Goal: Task Accomplishment & Management: Manage account settings

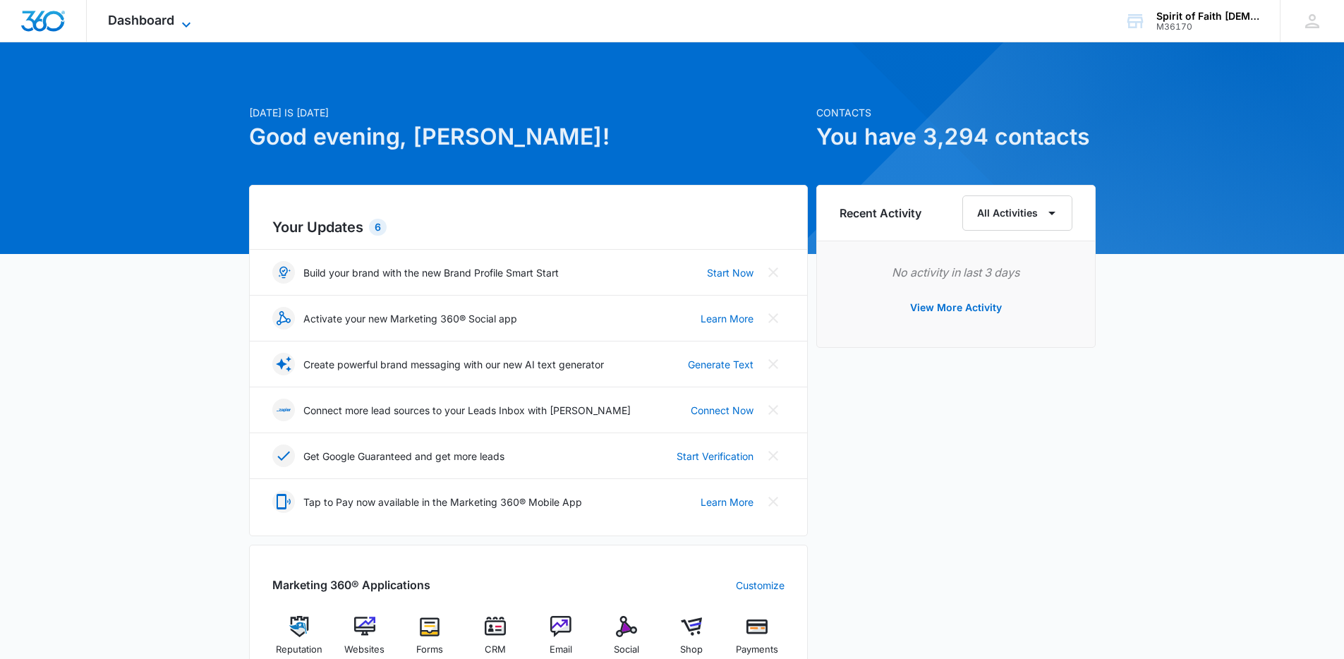
click at [141, 22] on span "Dashboard" at bounding box center [141, 20] width 66 height 15
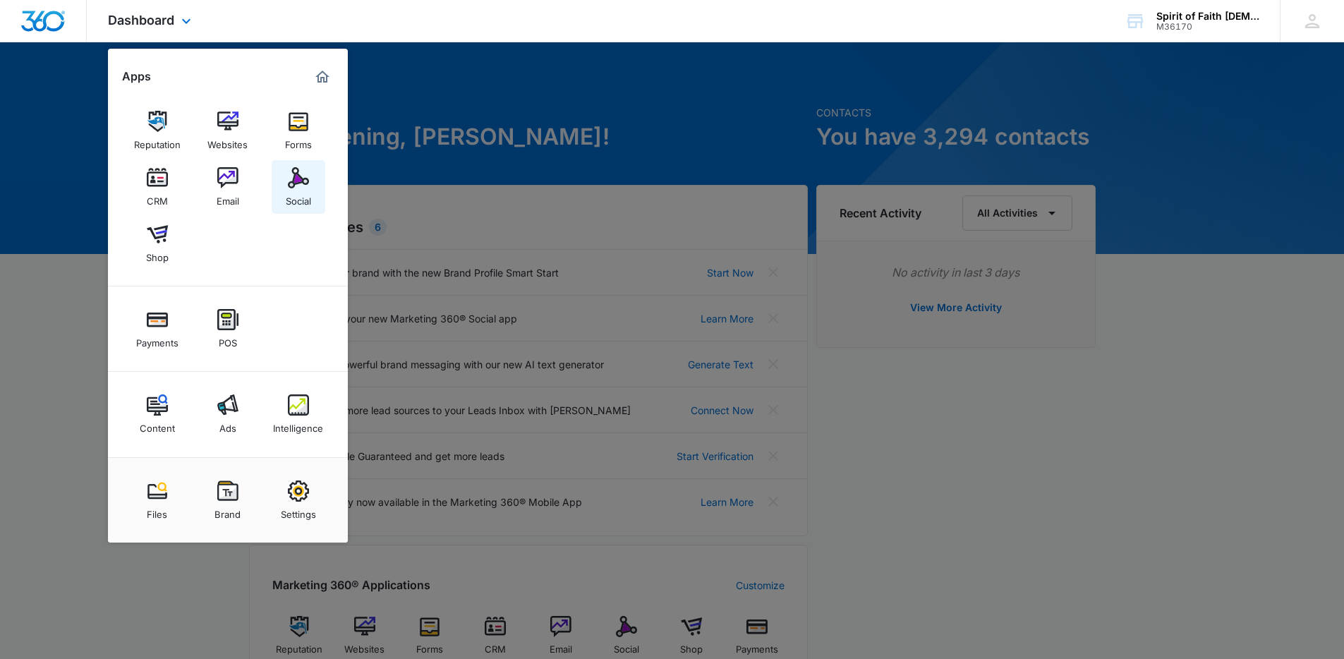
click at [308, 179] on img at bounding box center [298, 177] width 21 height 21
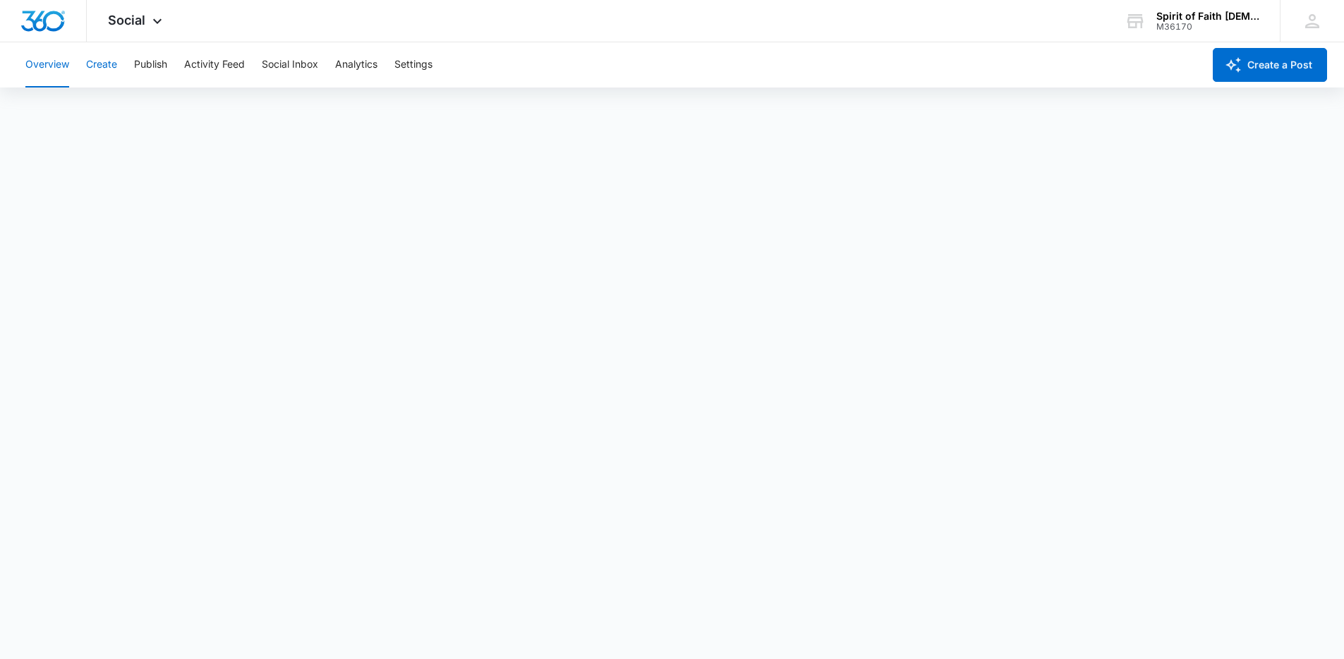
click at [109, 68] on button "Create" at bounding box center [101, 64] width 31 height 45
click at [154, 21] on icon at bounding box center [157, 24] width 17 height 17
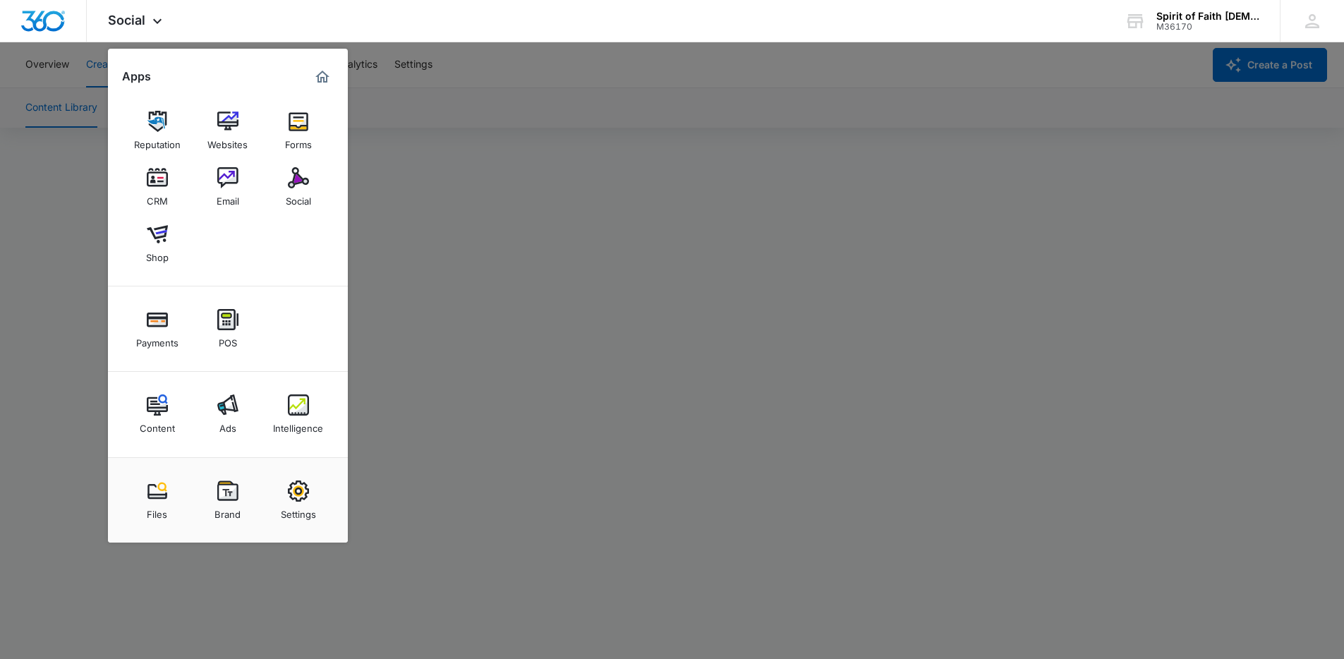
click at [545, 85] on div at bounding box center [672, 329] width 1344 height 659
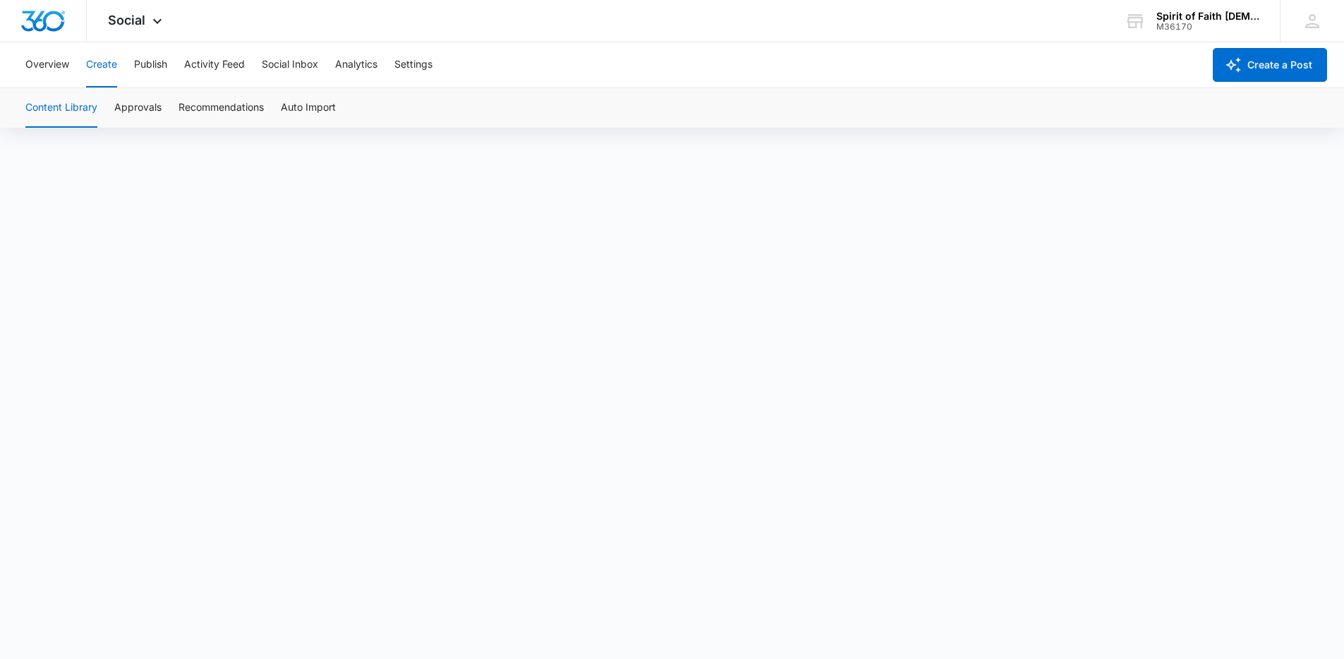
scroll to position [10, 0]
click at [136, 15] on span "Social" at bounding box center [126, 20] width 37 height 15
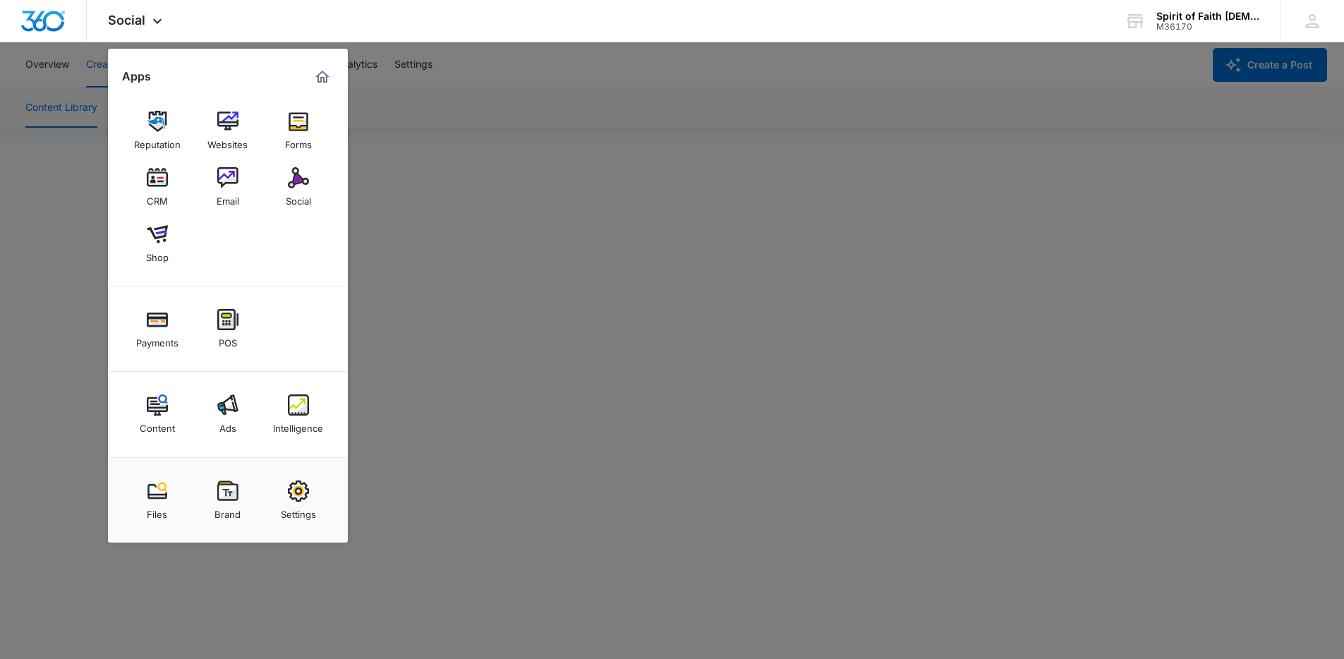
click at [554, 83] on div at bounding box center [672, 329] width 1344 height 659
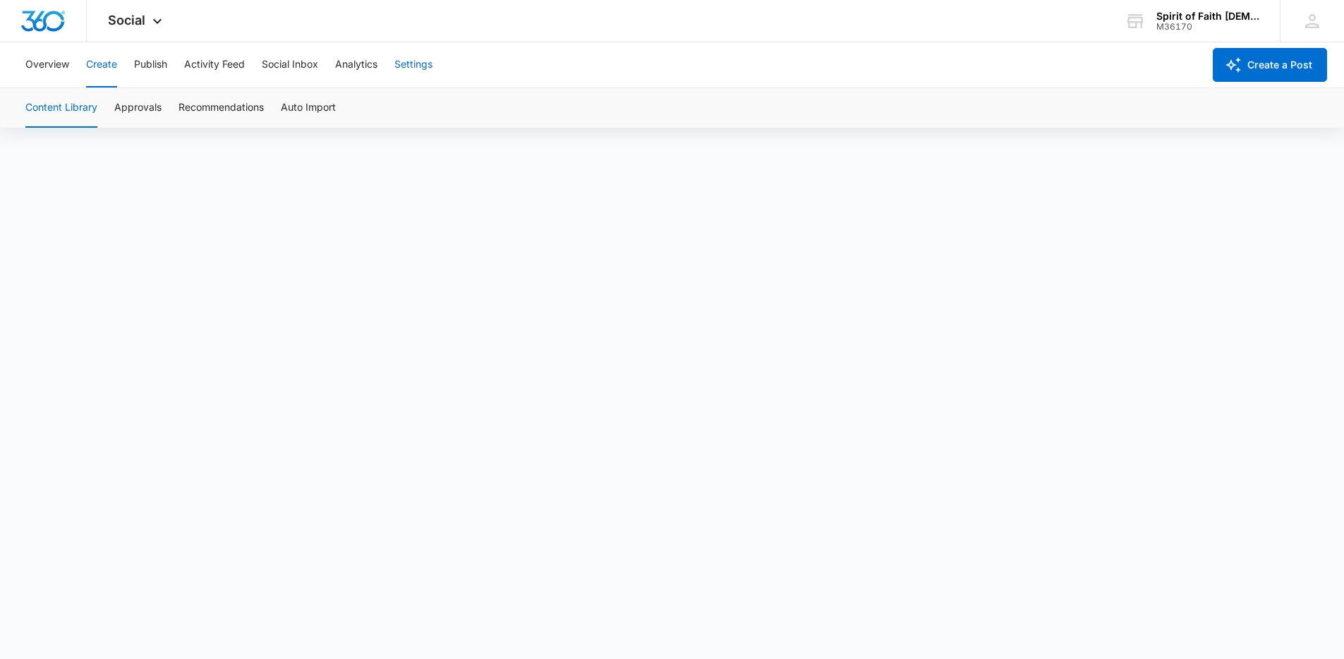
click at [411, 66] on button "Settings" at bounding box center [413, 64] width 38 height 45
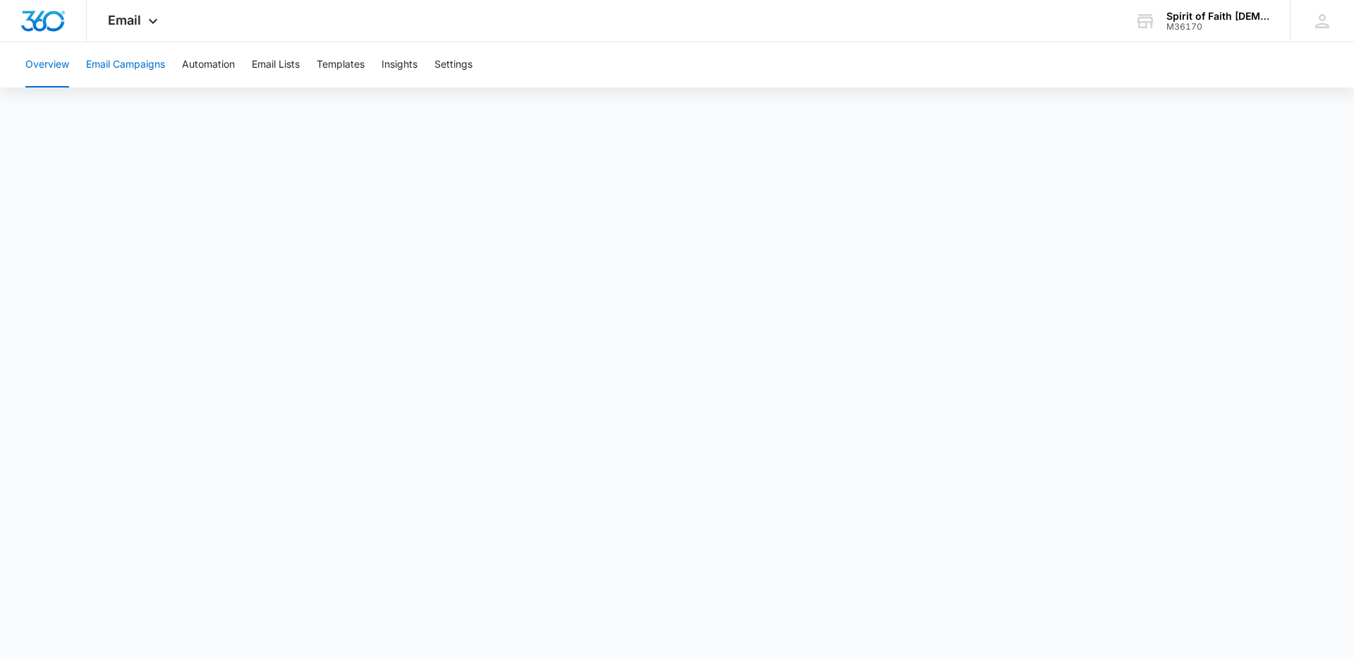
click at [123, 67] on button "Email Campaigns" at bounding box center [125, 64] width 79 height 45
